Goal: Task Accomplishment & Management: Complete application form

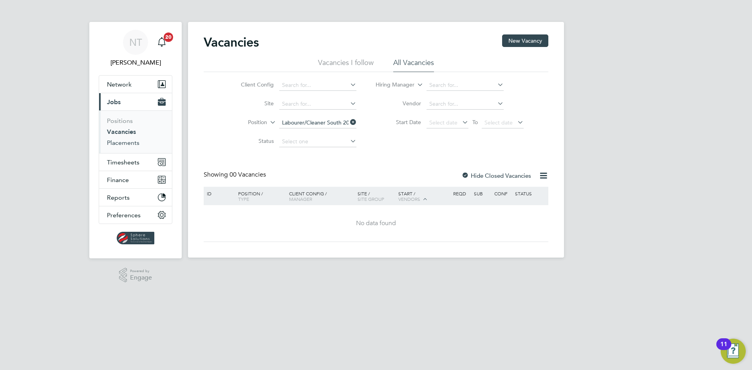
click at [126, 142] on link "Placements" at bounding box center [123, 142] width 33 height 7
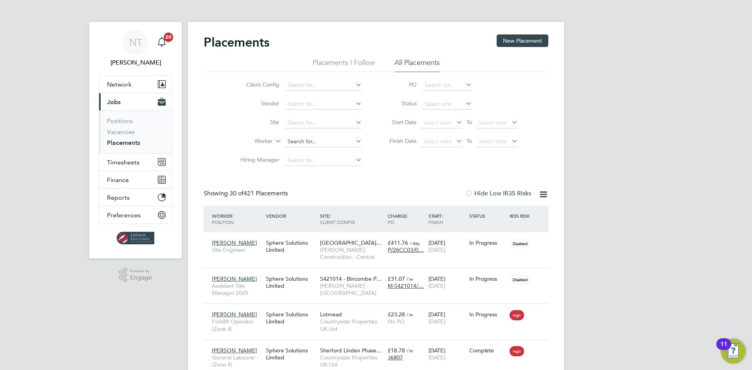
click at [303, 139] on input at bounding box center [323, 141] width 77 height 11
click at [304, 149] on li "Je [PERSON_NAME]" at bounding box center [323, 152] width 78 height 11
type input "[PERSON_NAME]"
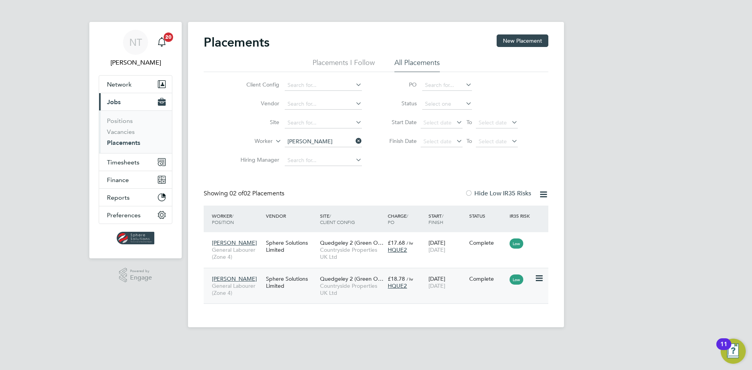
click at [445, 284] on span "[DATE]" at bounding box center [436, 285] width 17 height 7
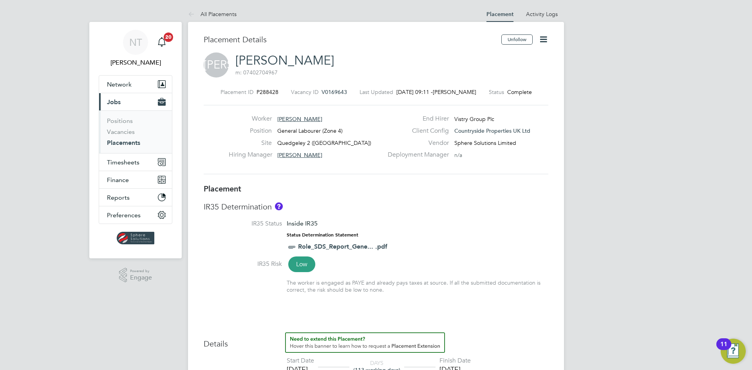
click at [544, 42] on icon at bounding box center [543, 39] width 10 height 10
click at [517, 59] on li "Edit Placement e" at bounding box center [518, 57] width 58 height 11
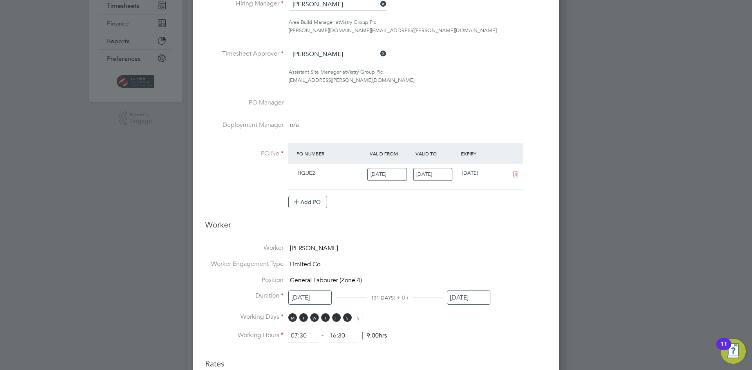
click at [459, 292] on input "[DATE]" at bounding box center [468, 298] width 43 height 14
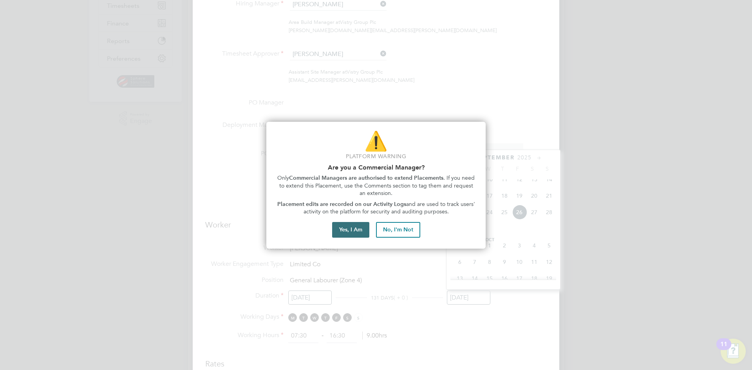
click at [356, 225] on button "Yes, I Am" at bounding box center [350, 230] width 37 height 16
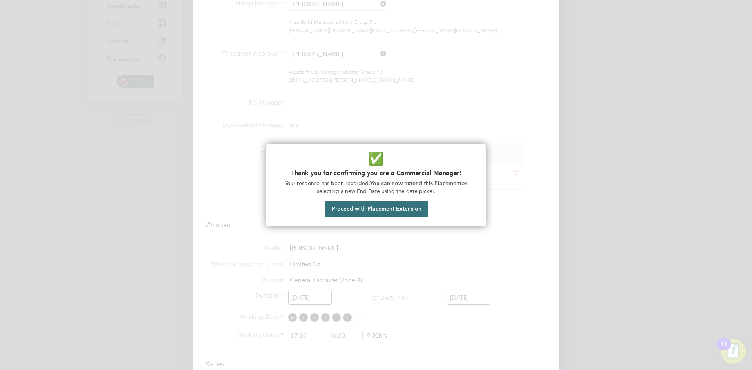
click at [361, 210] on button "Proceed with Placement Extension" at bounding box center [377, 209] width 104 height 16
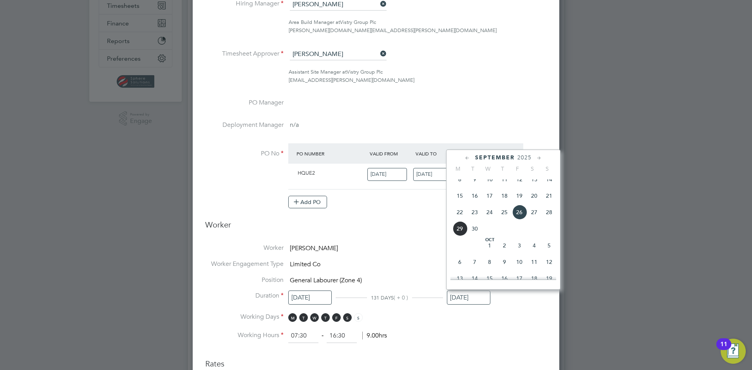
click at [475, 236] on span "30" at bounding box center [474, 228] width 15 height 15
type input "[DATE]"
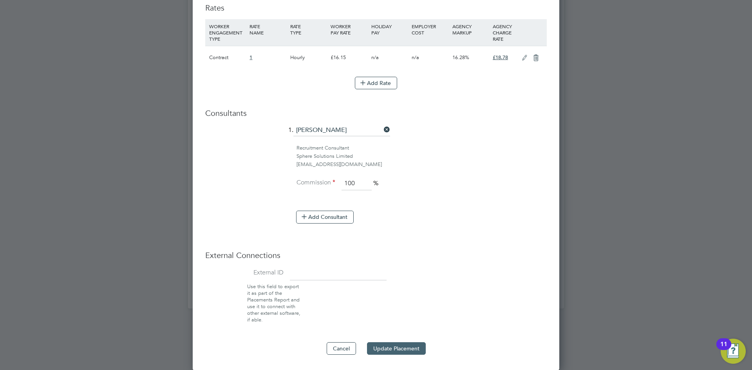
click at [397, 345] on button "Update Placement" at bounding box center [396, 348] width 59 height 13
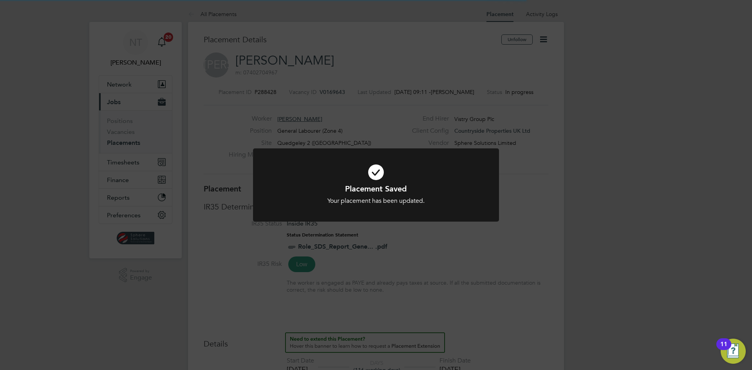
click at [583, 161] on div "Placement Saved Your placement has been updated. Cancel Okay" at bounding box center [376, 185] width 752 height 370
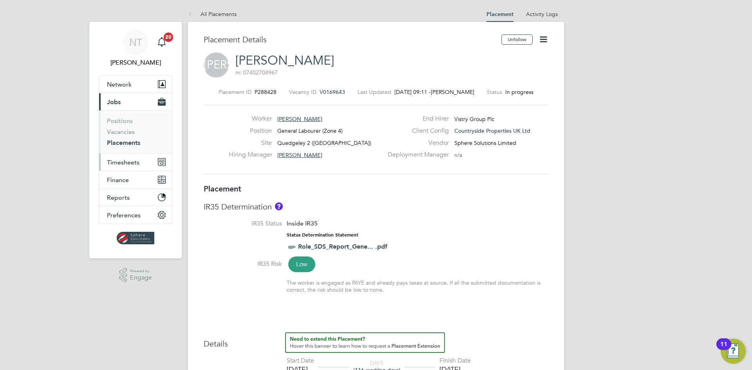
click at [114, 161] on span "Timesheets" at bounding box center [123, 162] width 33 height 7
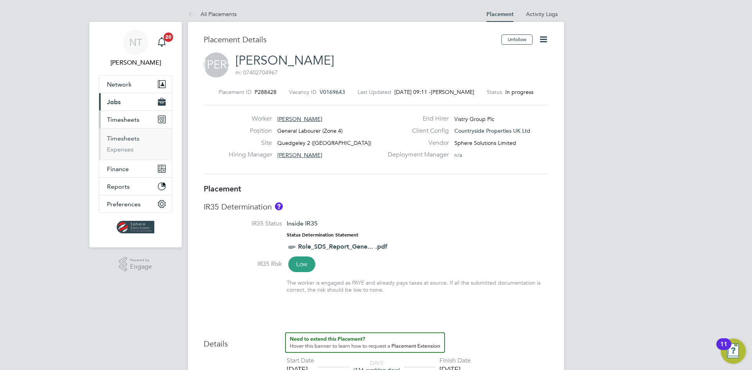
click at [125, 137] on link "Timesheets" at bounding box center [123, 138] width 33 height 7
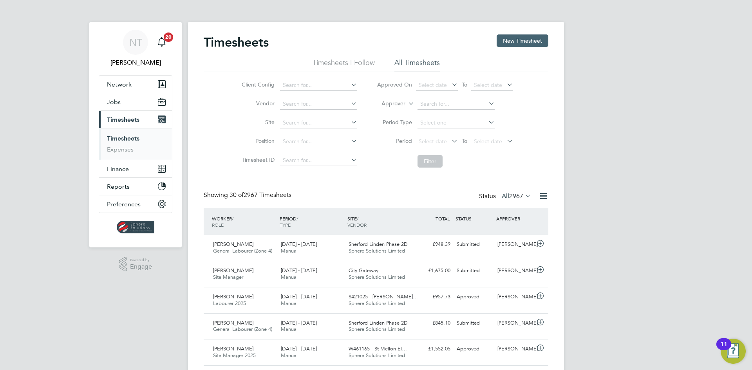
click at [521, 43] on button "New Timesheet" at bounding box center [523, 40] width 52 height 13
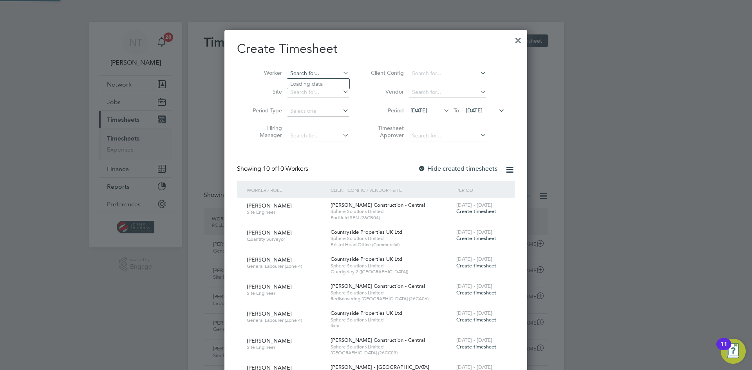
click at [321, 72] on input at bounding box center [317, 73] width 61 height 11
click at [318, 83] on li "Jeem Ali" at bounding box center [319, 84] width 65 height 11
type input "[PERSON_NAME]"
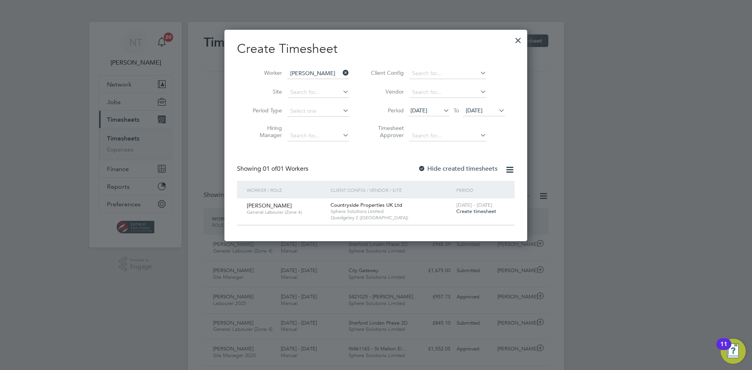
click at [467, 210] on span "Create timesheet" at bounding box center [476, 211] width 40 height 7
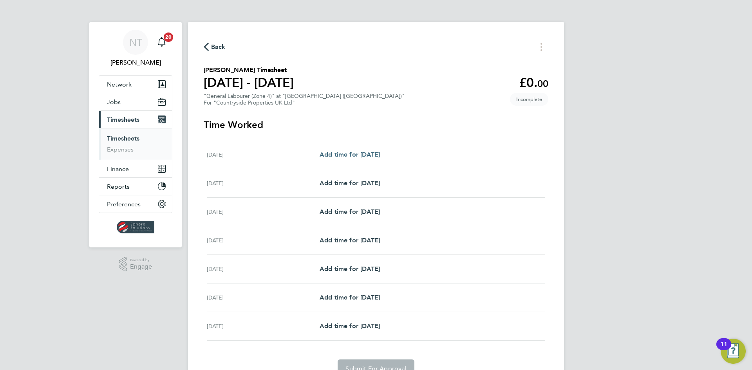
click at [343, 152] on span "Add time for Mon 22 Sep" at bounding box center [350, 154] width 60 height 7
select select "30"
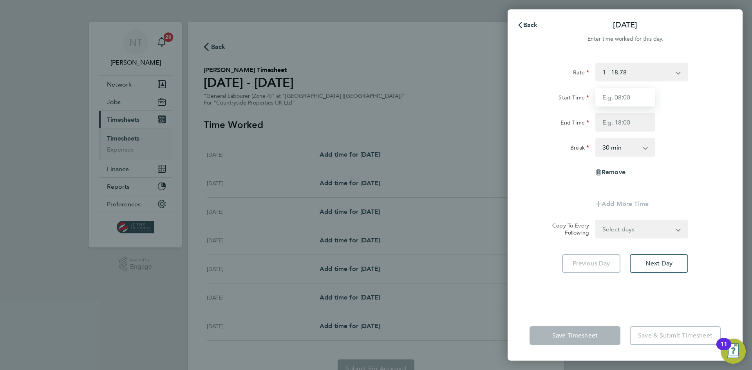
click at [616, 100] on input "Start Time" at bounding box center [625, 97] width 60 height 19
type input "07:00"
type input "17:00"
click at [705, 137] on div "Rate 1 - 18.78 Start Time 07:00 End Time 17:00 Break 0 min 15 min 30 min 45 min…" at bounding box center [624, 126] width 191 height 126
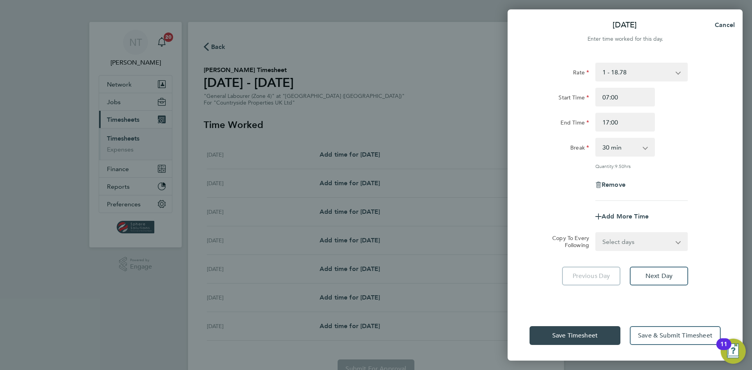
click at [614, 242] on select "Select days Day Weekday (Mon-Fri) Weekend (Sat-Sun) Tuesday Wednesday Thursday …" at bounding box center [637, 241] width 82 height 17
select select "WEEKDAY"
click at [596, 233] on select "Select days Day Weekday (Mon-Fri) Weekend (Sat-Sun) Tuesday Wednesday Thursday …" at bounding box center [637, 241] width 82 height 17
select select "2025-09-28"
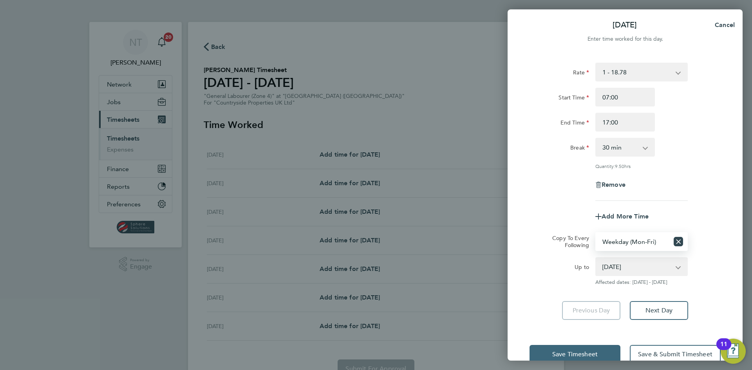
click at [582, 351] on span "Save Timesheet" at bounding box center [574, 354] width 45 height 8
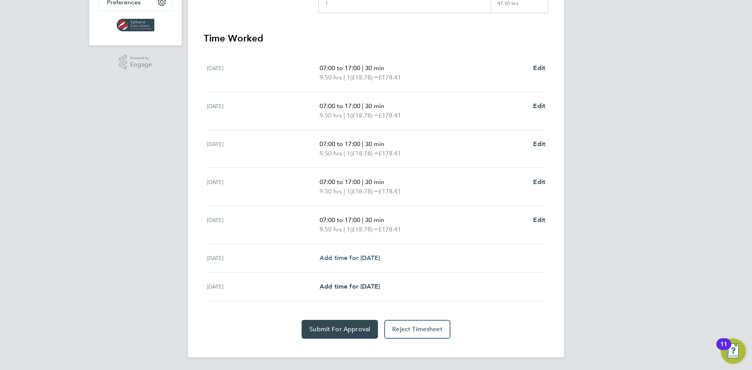
click at [347, 260] on span "Add time for Sat 27 Sep" at bounding box center [350, 257] width 60 height 7
select select "30"
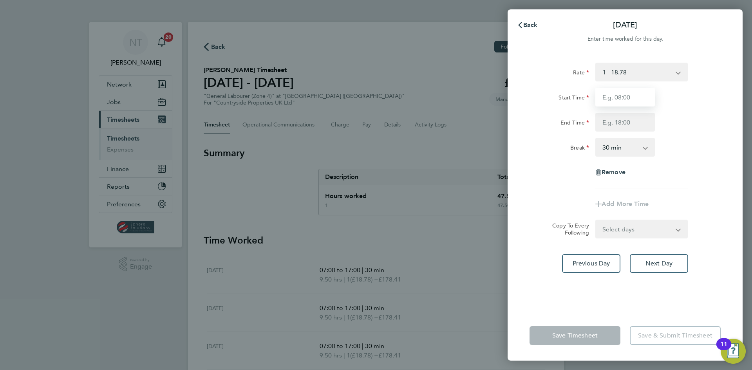
click at [601, 94] on input "Start Time" at bounding box center [625, 97] width 60 height 19
type input "07:00"
click at [612, 119] on input "End Time" at bounding box center [625, 122] width 60 height 19
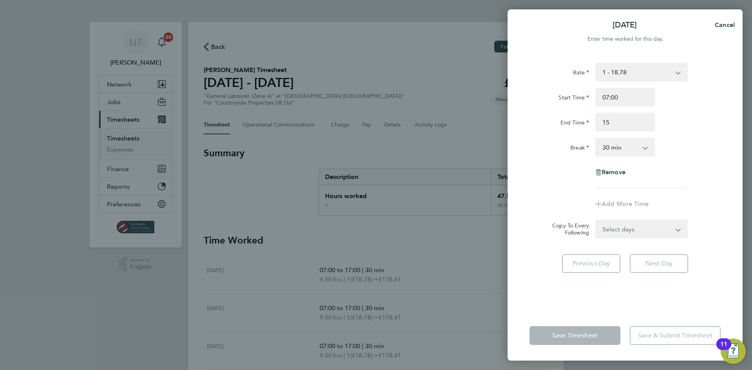
type input "15:00"
click at [725, 131] on div "Rate 1 - 18.78 Start Time 07:00 End Time 15:00 Break 0 min 15 min 30 min 45 min…" at bounding box center [625, 181] width 235 height 257
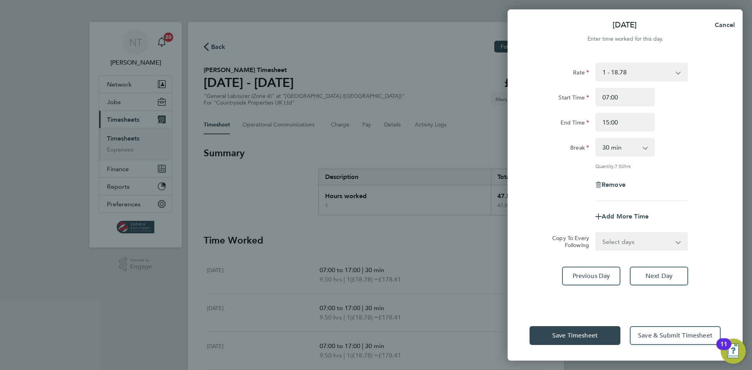
click at [643, 151] on select "0 min 15 min 30 min 45 min 60 min 75 min 90 min" at bounding box center [620, 147] width 49 height 17
select select "0"
click at [596, 139] on select "0 min 15 min 30 min 45 min 60 min 75 min 90 min" at bounding box center [620, 147] width 49 height 17
click at [700, 183] on div "Remove" at bounding box center [624, 184] width 197 height 19
click at [589, 333] on span "Save Timesheet" at bounding box center [574, 336] width 45 height 8
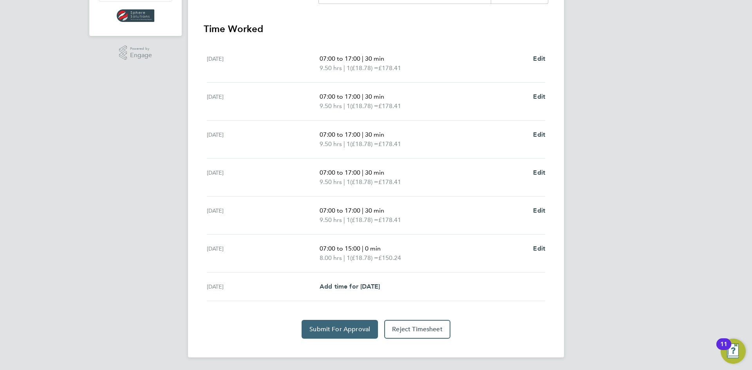
click at [359, 334] on button "Submit For Approval" at bounding box center [340, 329] width 76 height 19
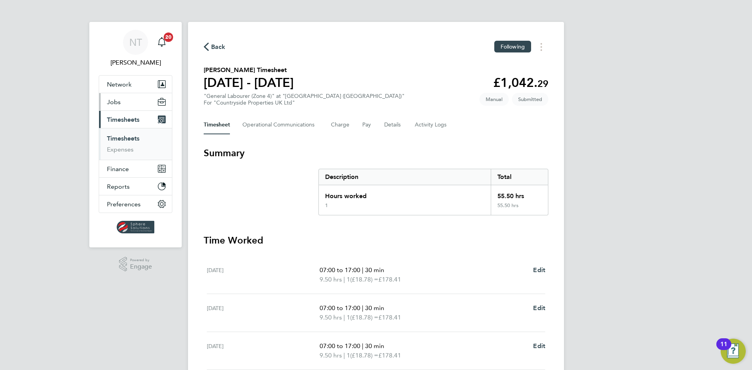
click at [126, 104] on button "Jobs" at bounding box center [135, 101] width 73 height 17
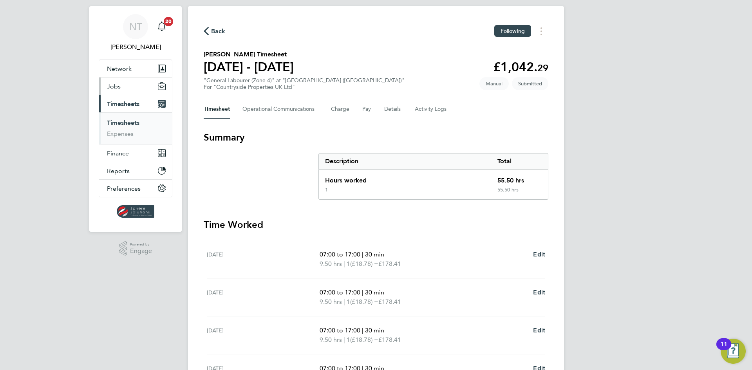
click at [134, 89] on button "Jobs" at bounding box center [135, 86] width 73 height 17
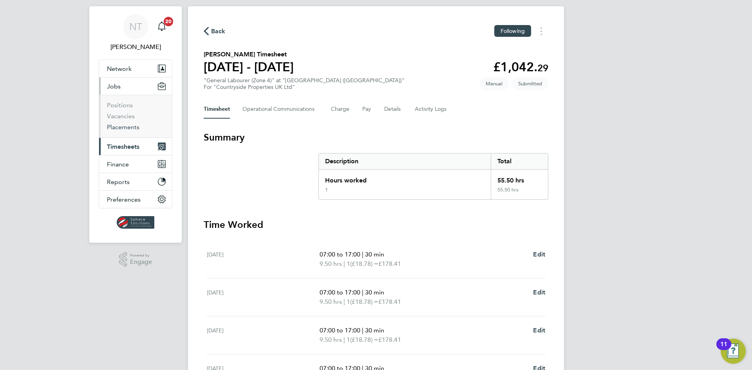
click at [127, 127] on link "Placements" at bounding box center [123, 126] width 33 height 7
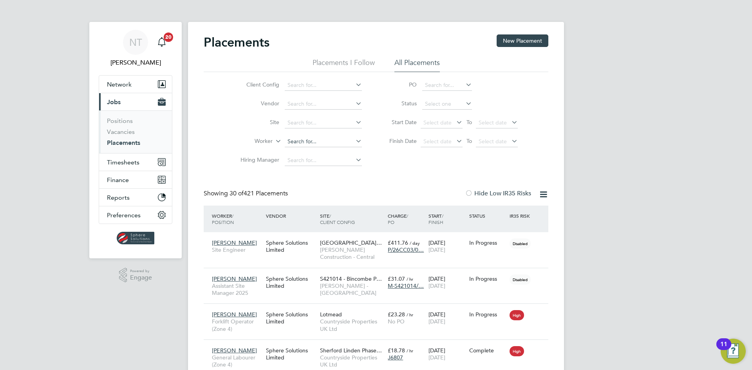
click at [312, 138] on input at bounding box center [323, 141] width 77 height 11
click at [316, 153] on li "Jee m Ali" at bounding box center [323, 152] width 78 height 11
type input "[PERSON_NAME]"
